Goal: Navigation & Orientation: Find specific page/section

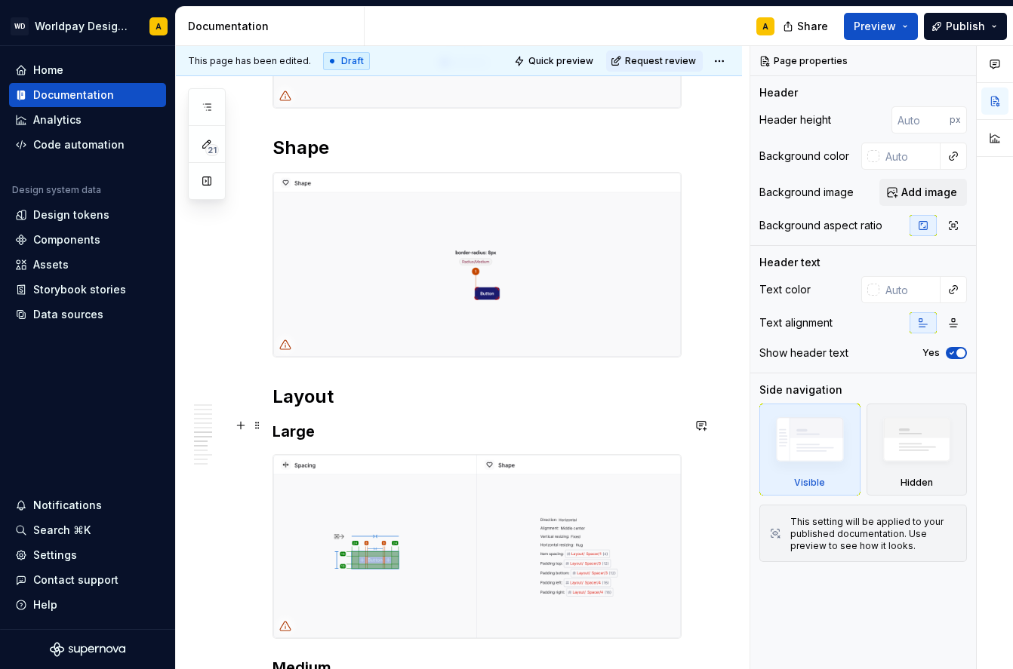
scroll to position [2636, 0]
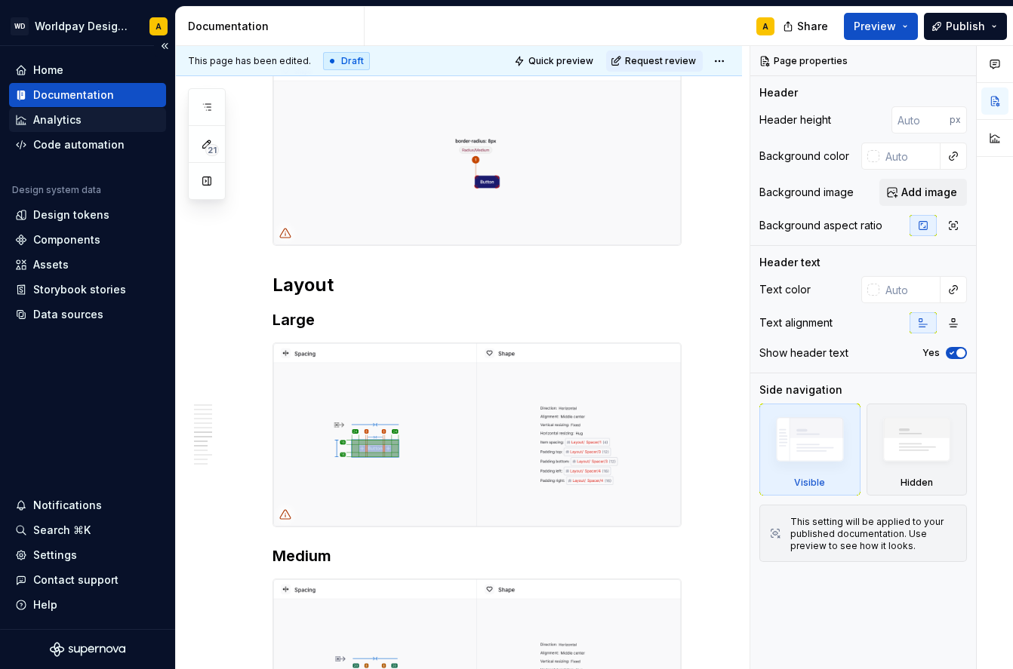
click at [57, 119] on div "Analytics" at bounding box center [57, 119] width 48 height 15
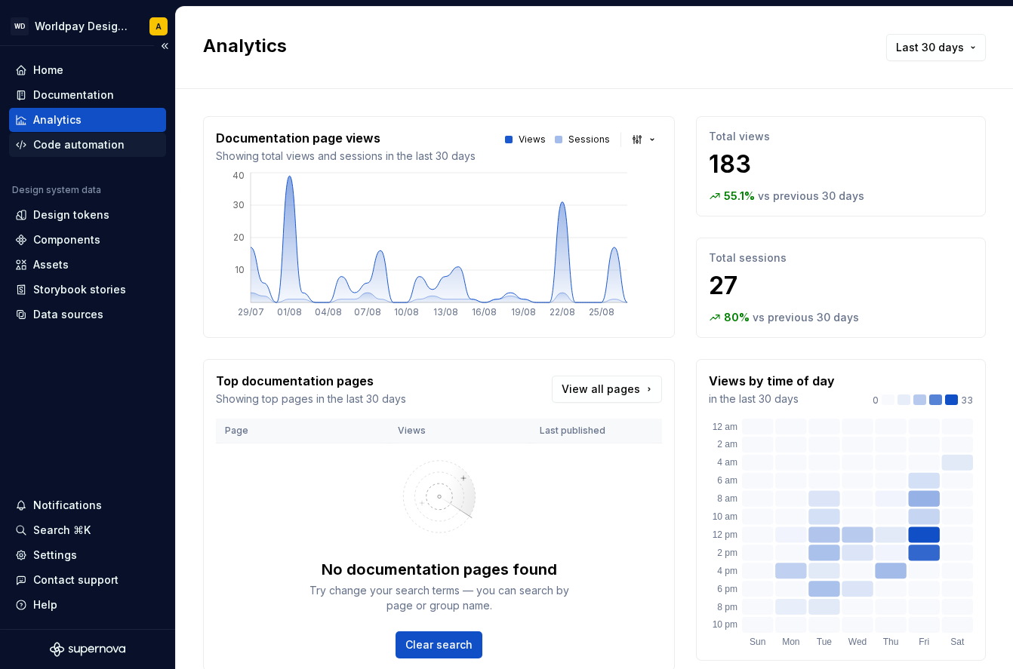
click at [61, 134] on div "Code automation" at bounding box center [87, 145] width 157 height 24
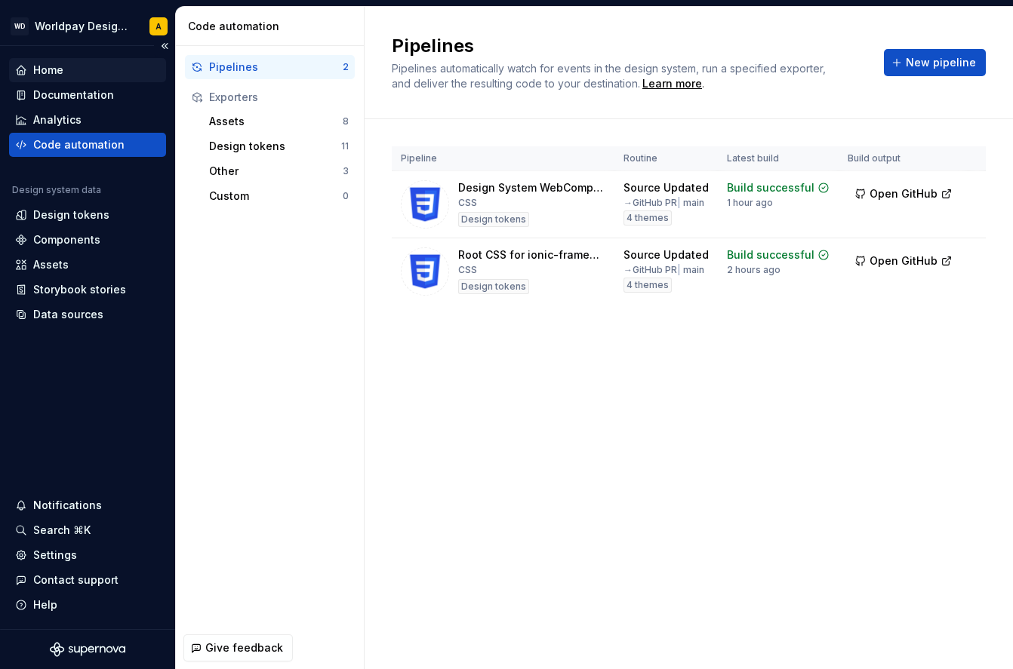
click at [43, 69] on div "Home" at bounding box center [48, 70] width 30 height 15
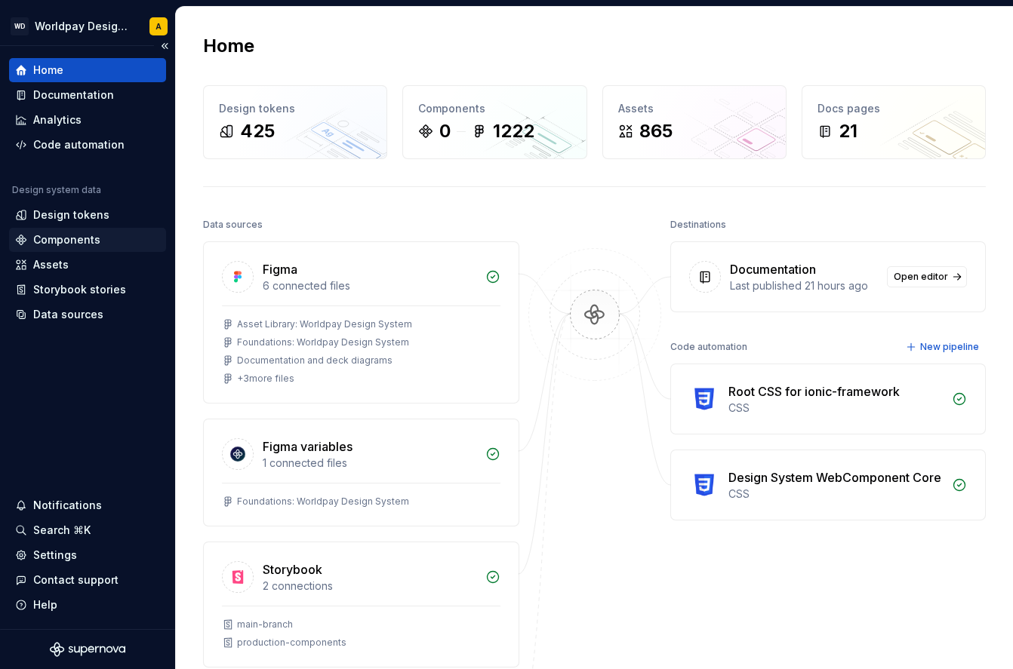
click at [75, 239] on div "Components" at bounding box center [66, 239] width 67 height 15
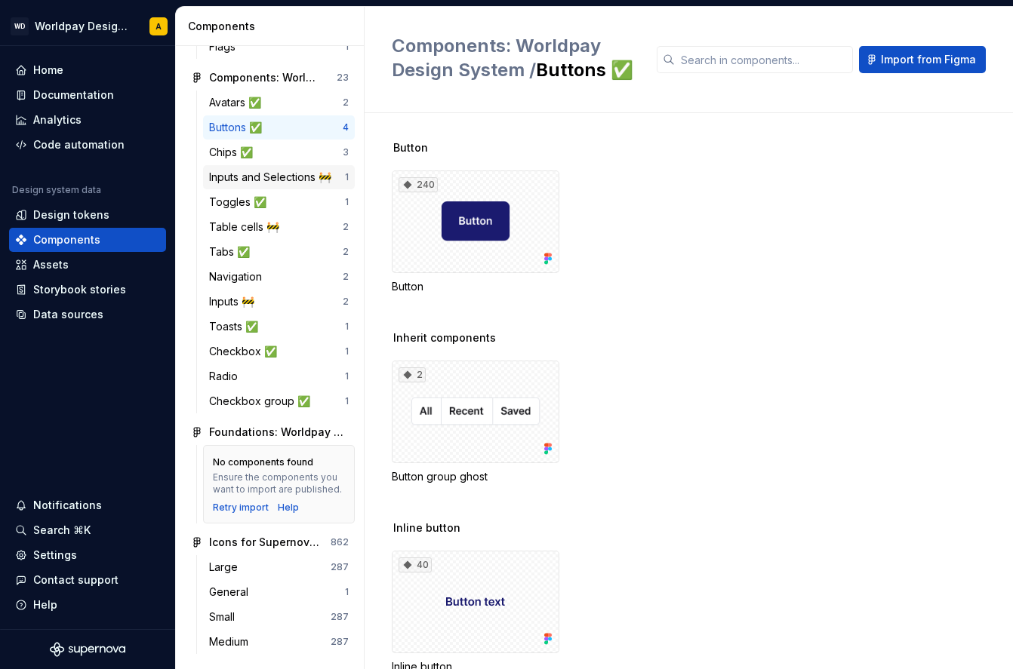
scroll to position [229, 0]
click at [47, 262] on div "Assets" at bounding box center [50, 264] width 35 height 15
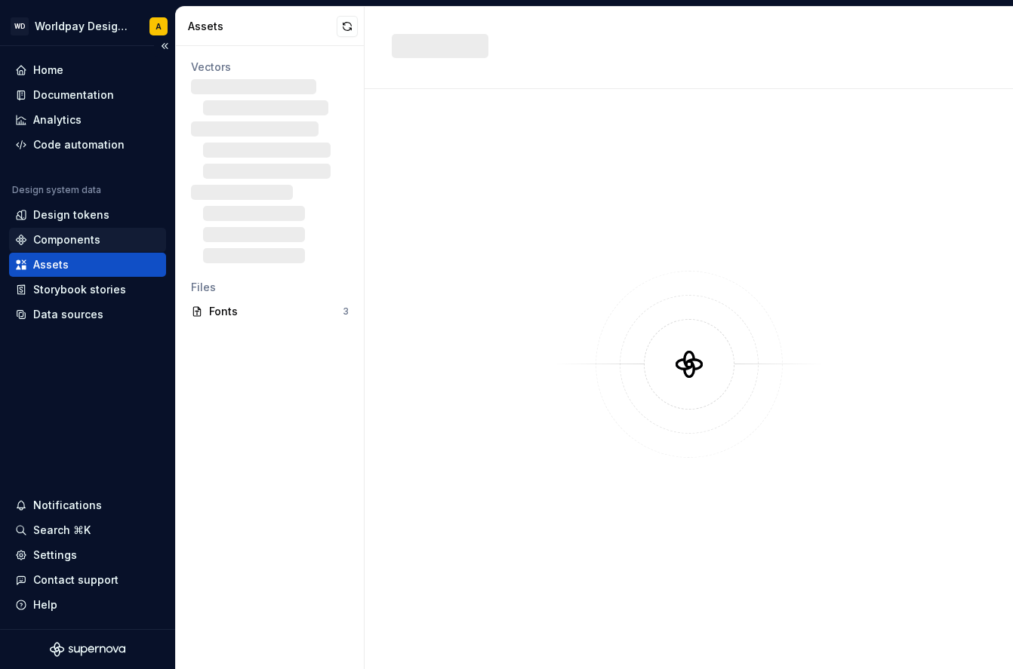
click at [53, 242] on div "Components" at bounding box center [66, 239] width 67 height 15
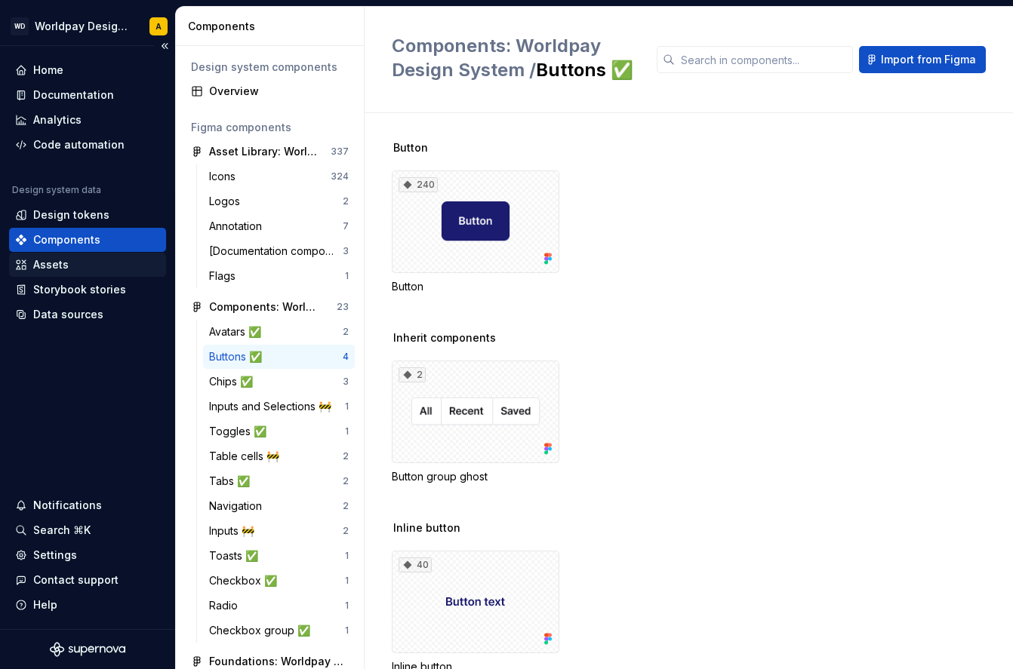
click at [53, 262] on div "Assets" at bounding box center [50, 264] width 35 height 15
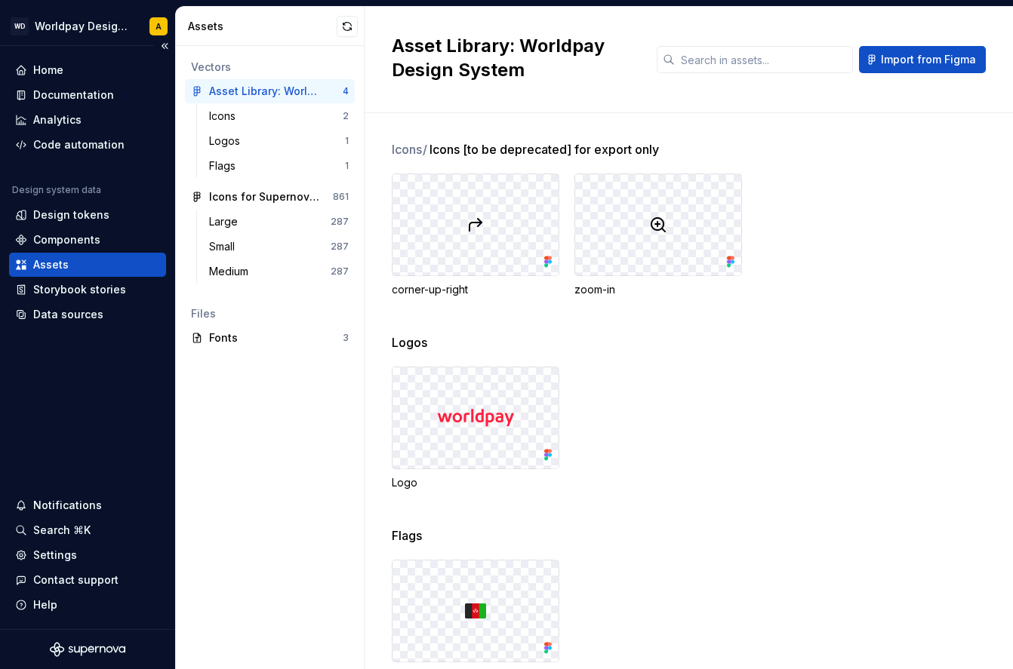
click at [54, 200] on div "Design system data" at bounding box center [87, 193] width 157 height 18
click at [54, 210] on div "Design tokens" at bounding box center [71, 215] width 76 height 15
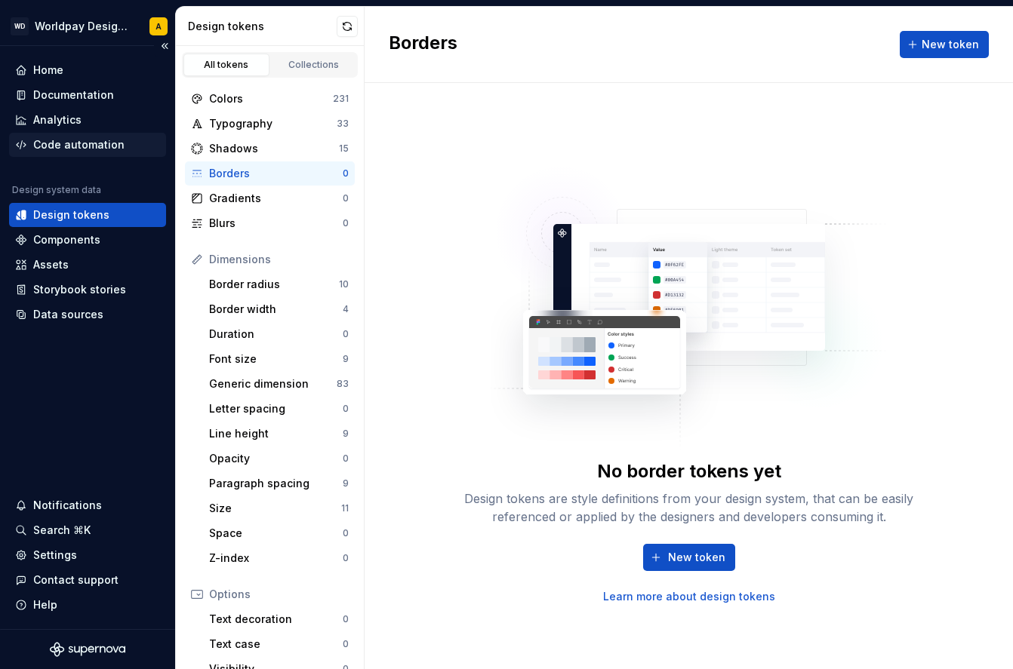
click at [51, 140] on div "Code automation" at bounding box center [78, 144] width 91 height 15
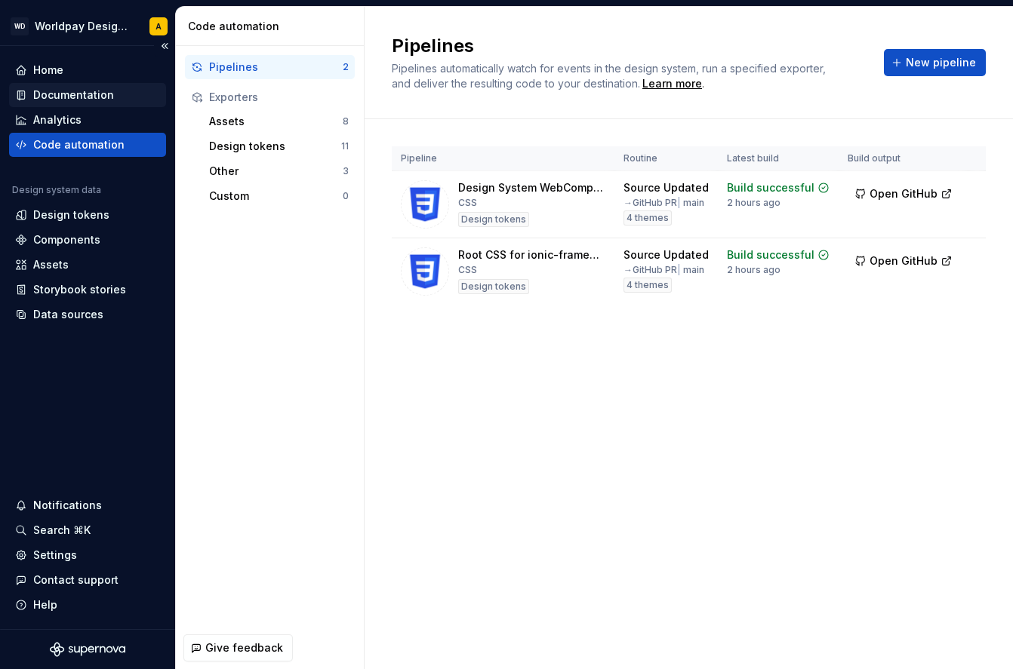
click at [60, 96] on div "Documentation" at bounding box center [73, 95] width 81 height 15
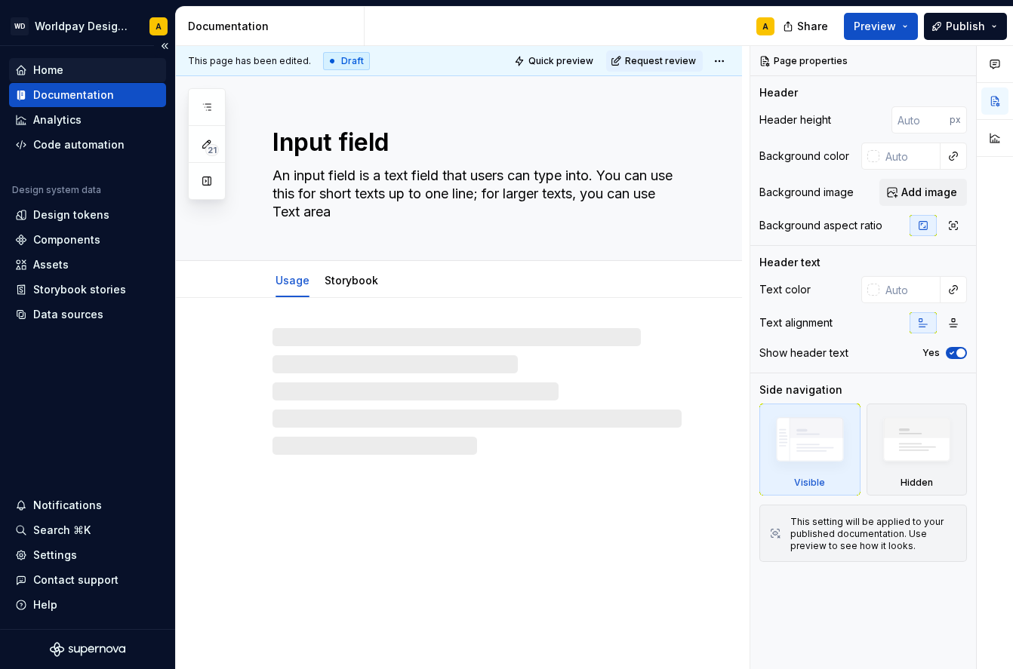
click at [51, 67] on div "Home" at bounding box center [48, 70] width 30 height 15
type textarea "*"
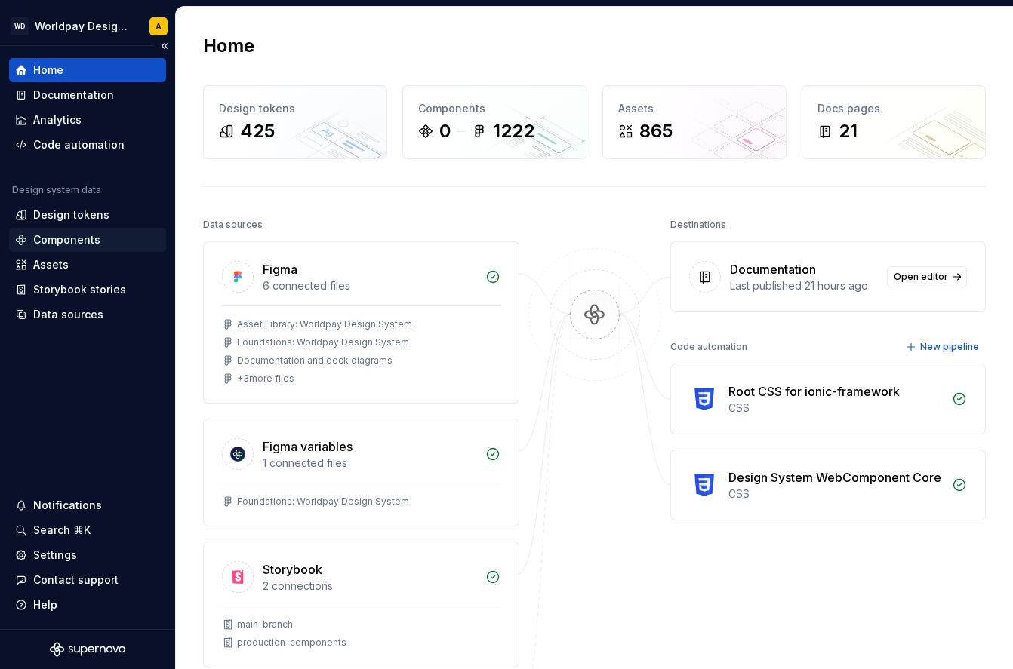
click at [72, 232] on div "Components" at bounding box center [87, 240] width 157 height 24
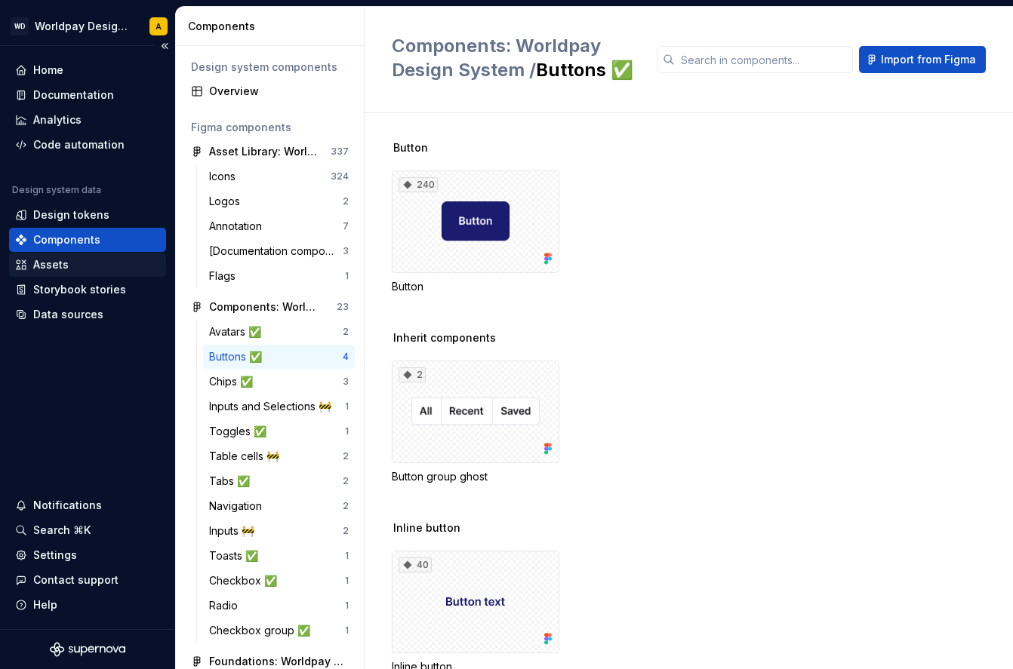
click at [62, 259] on div "Assets" at bounding box center [50, 264] width 35 height 15
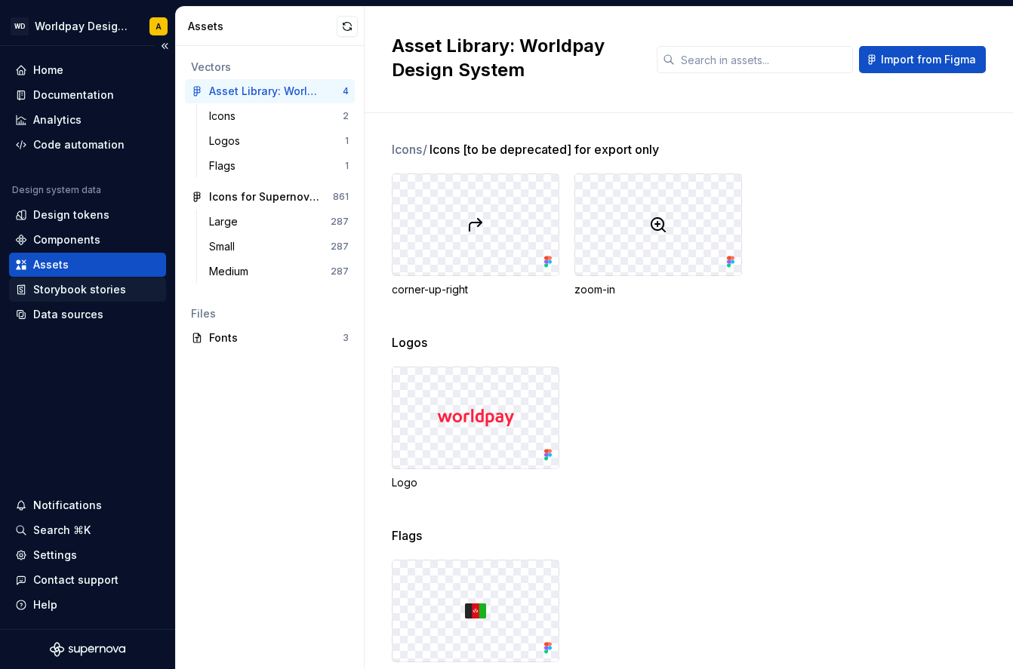
click at [59, 291] on div "Storybook stories" at bounding box center [79, 289] width 93 height 15
